Goal: Transaction & Acquisition: Book appointment/travel/reservation

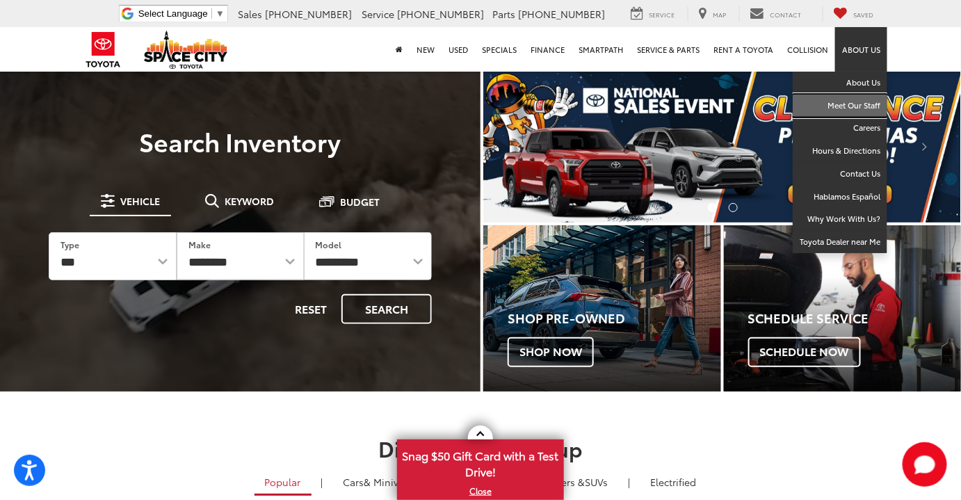
click at [861, 103] on link "Meet Our Staff" at bounding box center [840, 106] width 95 height 23
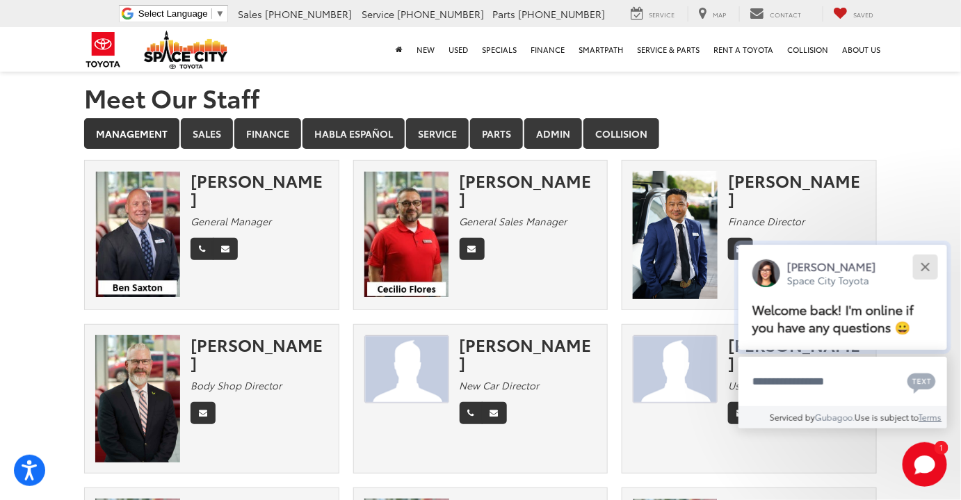
click at [927, 271] on button "Close" at bounding box center [925, 267] width 30 height 30
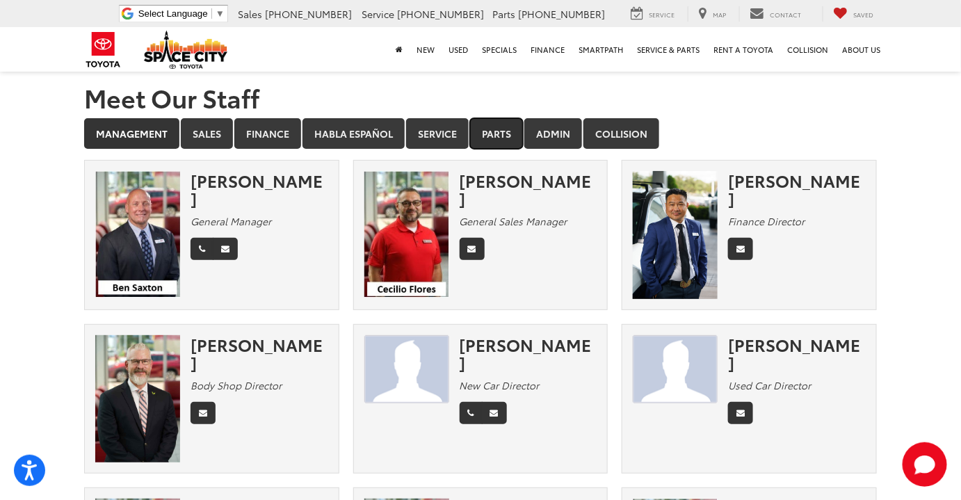
click at [504, 134] on link "Parts" at bounding box center [496, 133] width 53 height 31
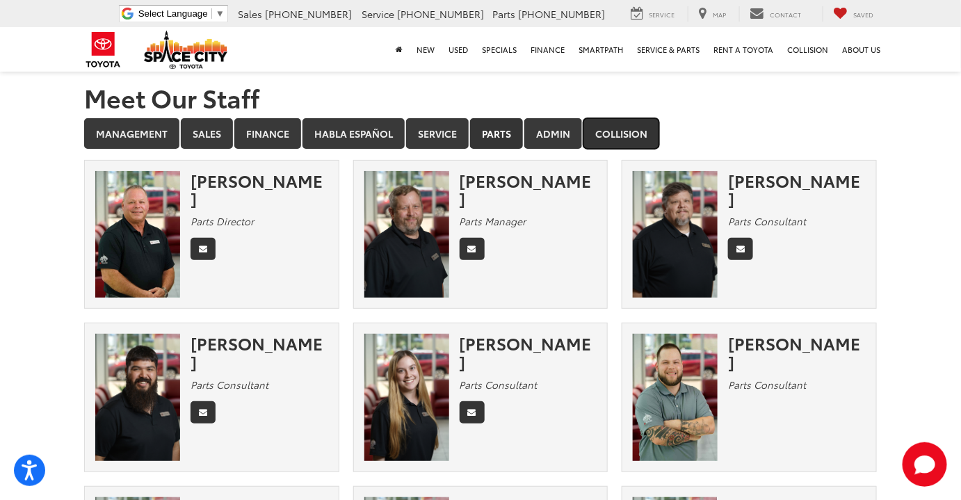
click at [625, 128] on link "Collision" at bounding box center [621, 133] width 76 height 31
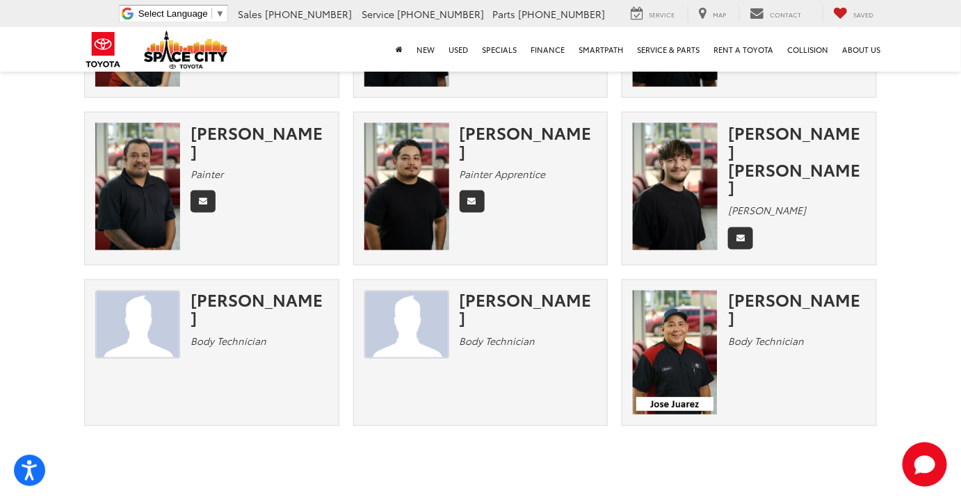
scroll to position [758, 0]
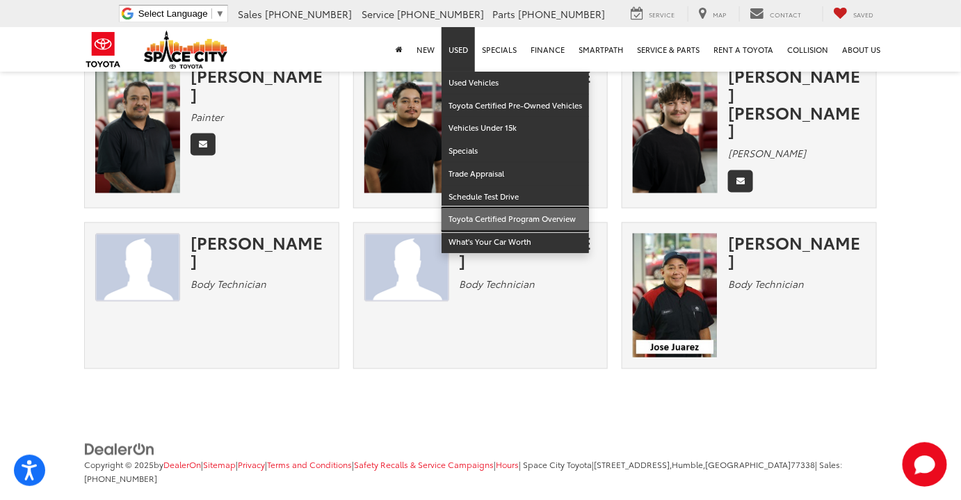
click at [506, 214] on link "Toyota Certified Program Overview" at bounding box center [515, 219] width 147 height 23
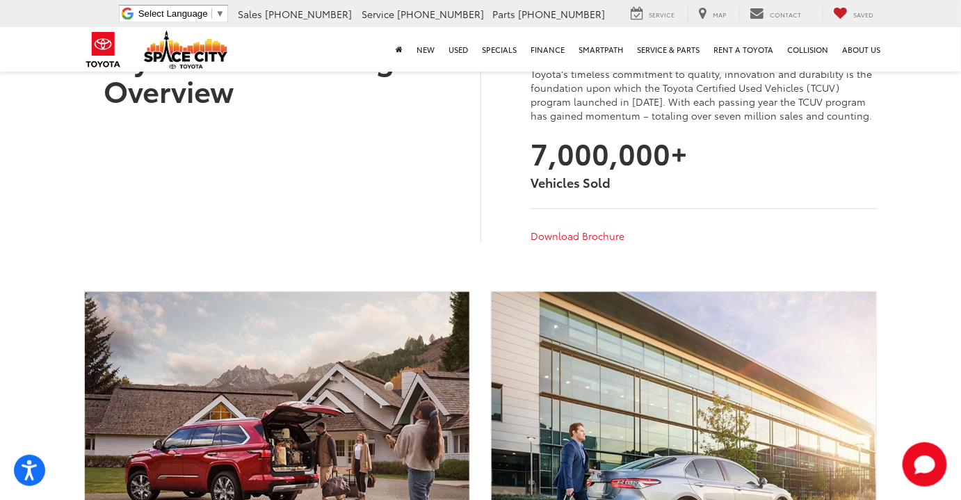
scroll to position [379, 0]
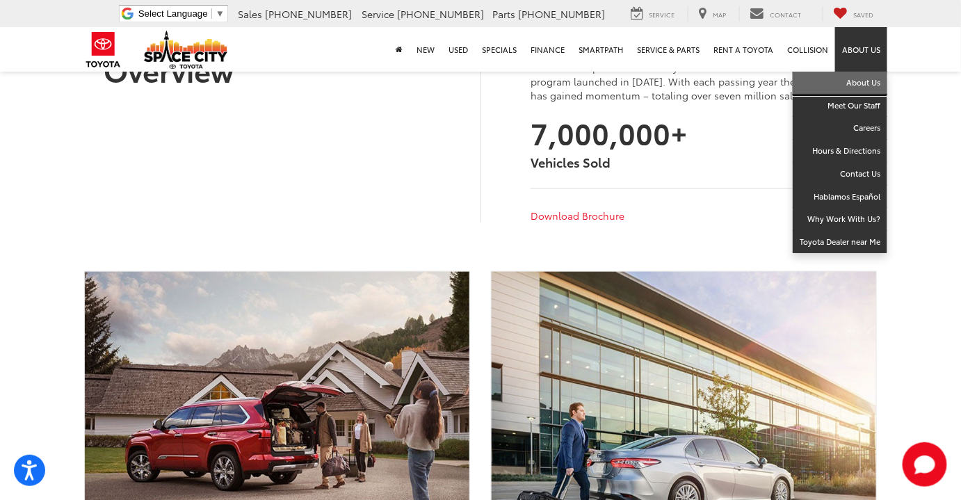
click at [866, 77] on link "About Us" at bounding box center [840, 83] width 95 height 23
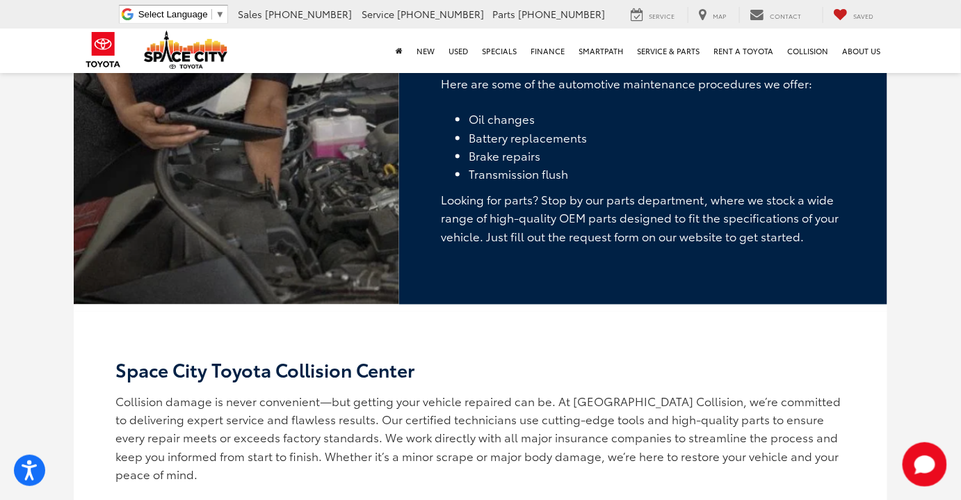
scroll to position [2303, 0]
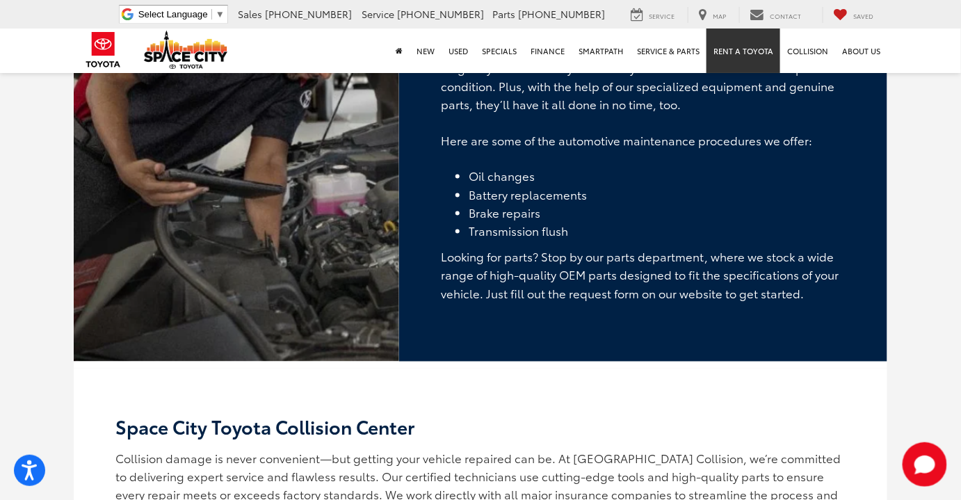
click at [751, 52] on link "Rent a Toyota" at bounding box center [744, 51] width 74 height 45
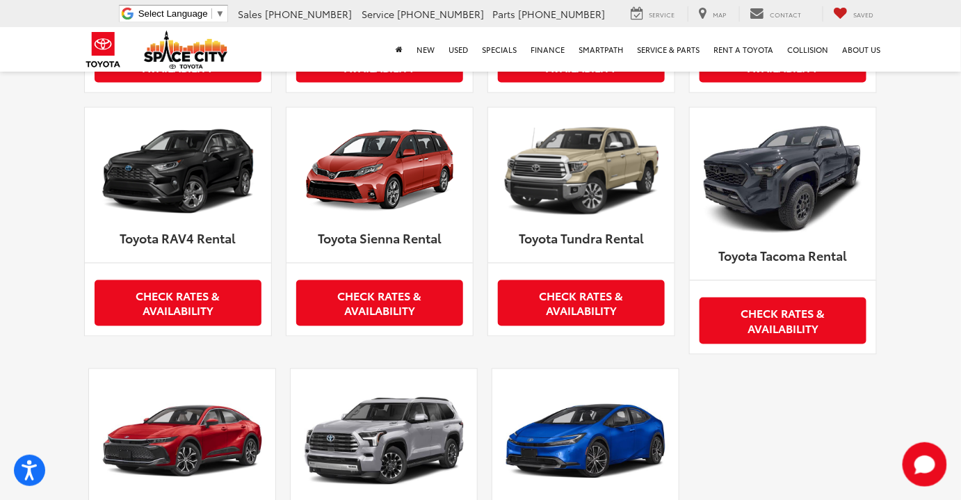
scroll to position [695, 0]
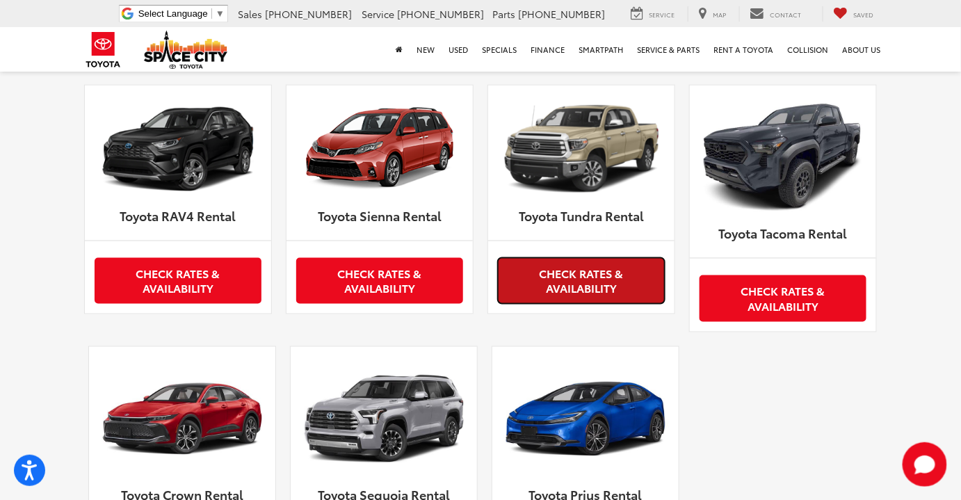
click at [586, 291] on link "Check Rates & Availability" at bounding box center [581, 281] width 167 height 47
